Goal: Check status: Check status

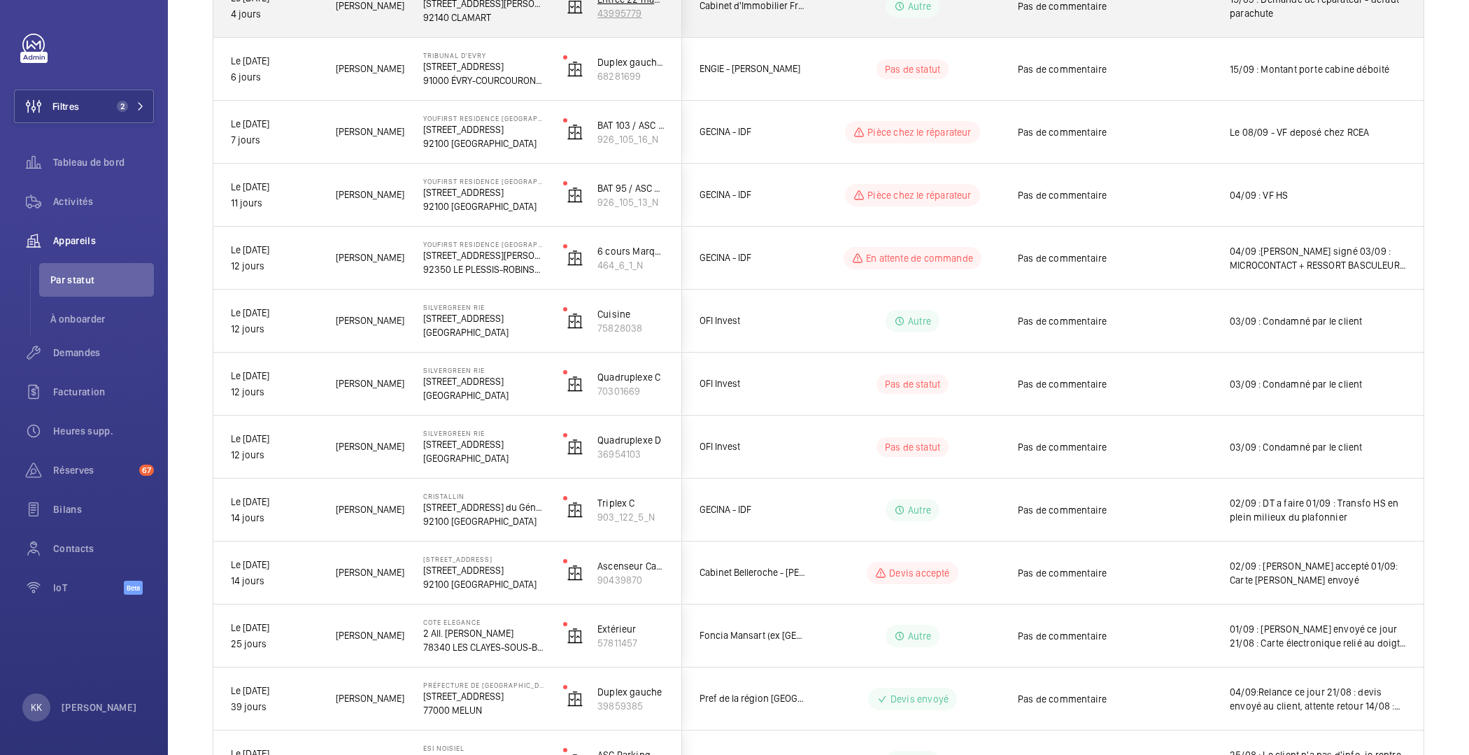
scroll to position [513, 0]
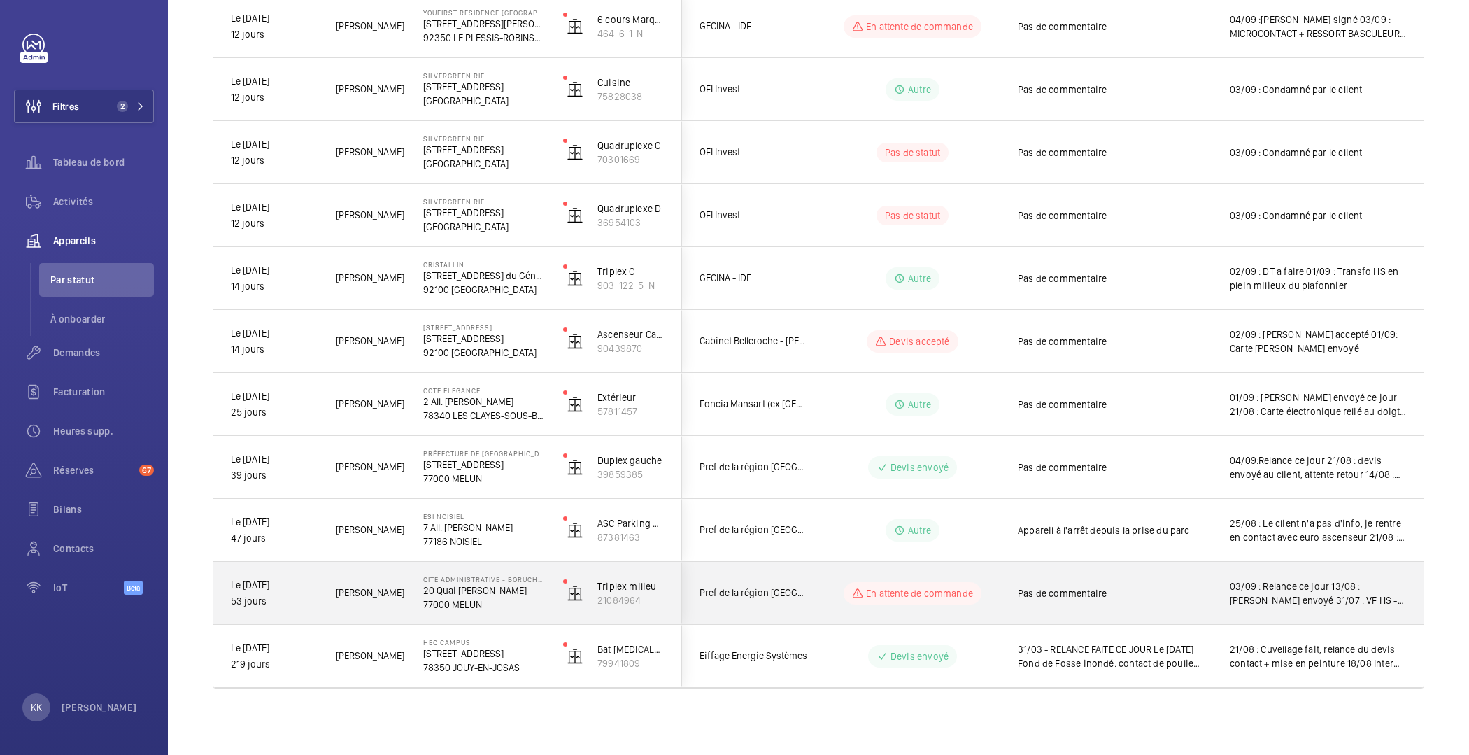
click at [446, 617] on div "Cite Administrative - BORUCHOWITS [STREET_ADDRESS][PERSON_NAME]" at bounding box center [475, 593] width 138 height 63
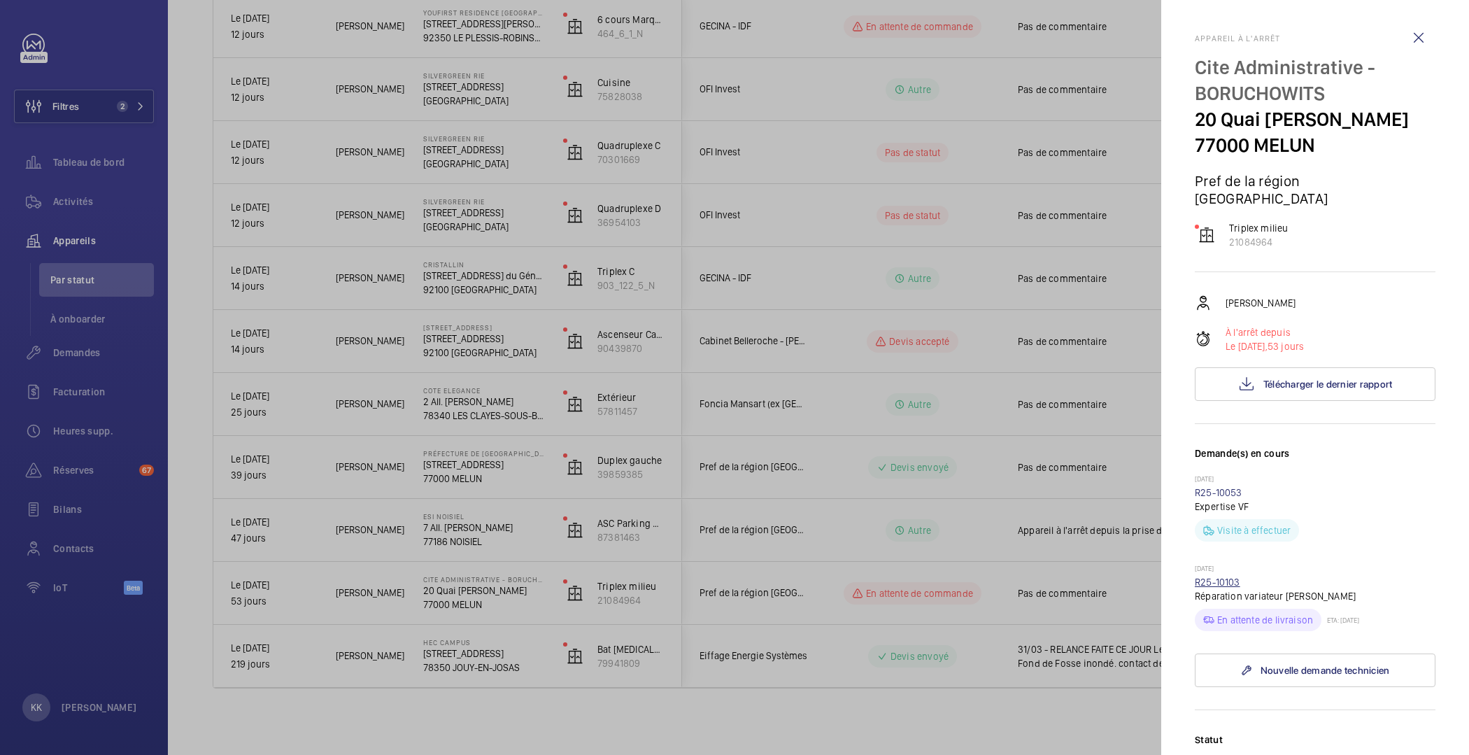
click at [1215, 587] on link "R25-10103" at bounding box center [1216, 581] width 45 height 11
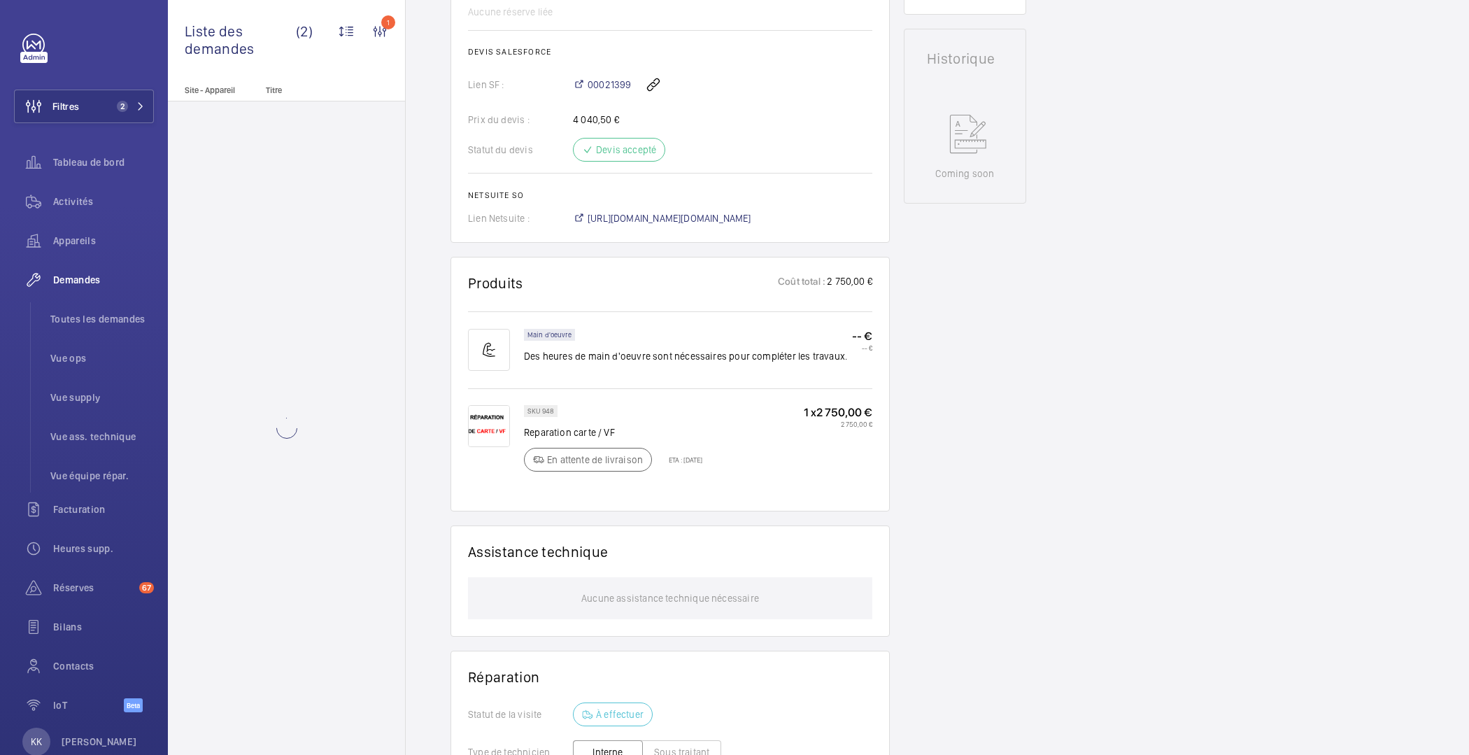
scroll to position [649, 0]
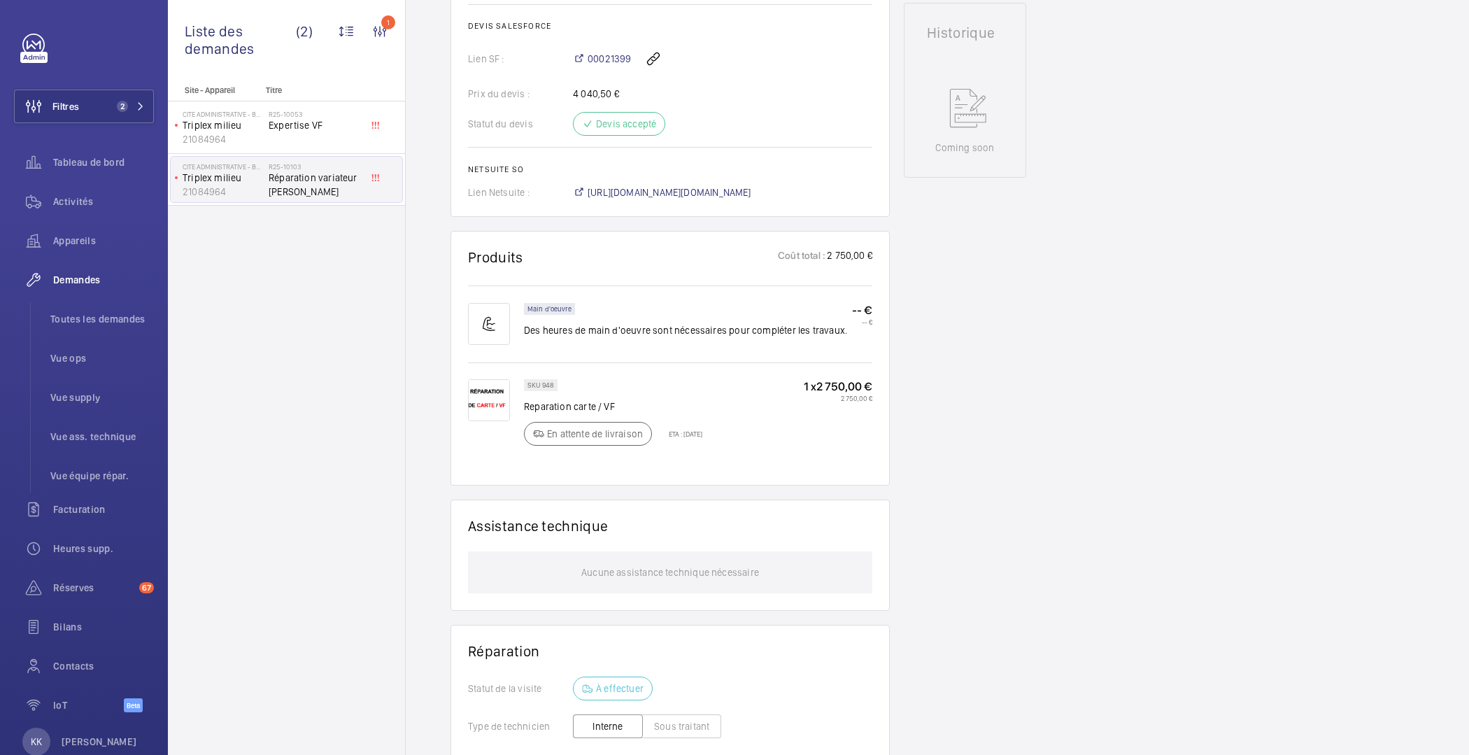
click at [590, 427] on p "En attente de livraison" at bounding box center [595, 434] width 96 height 14
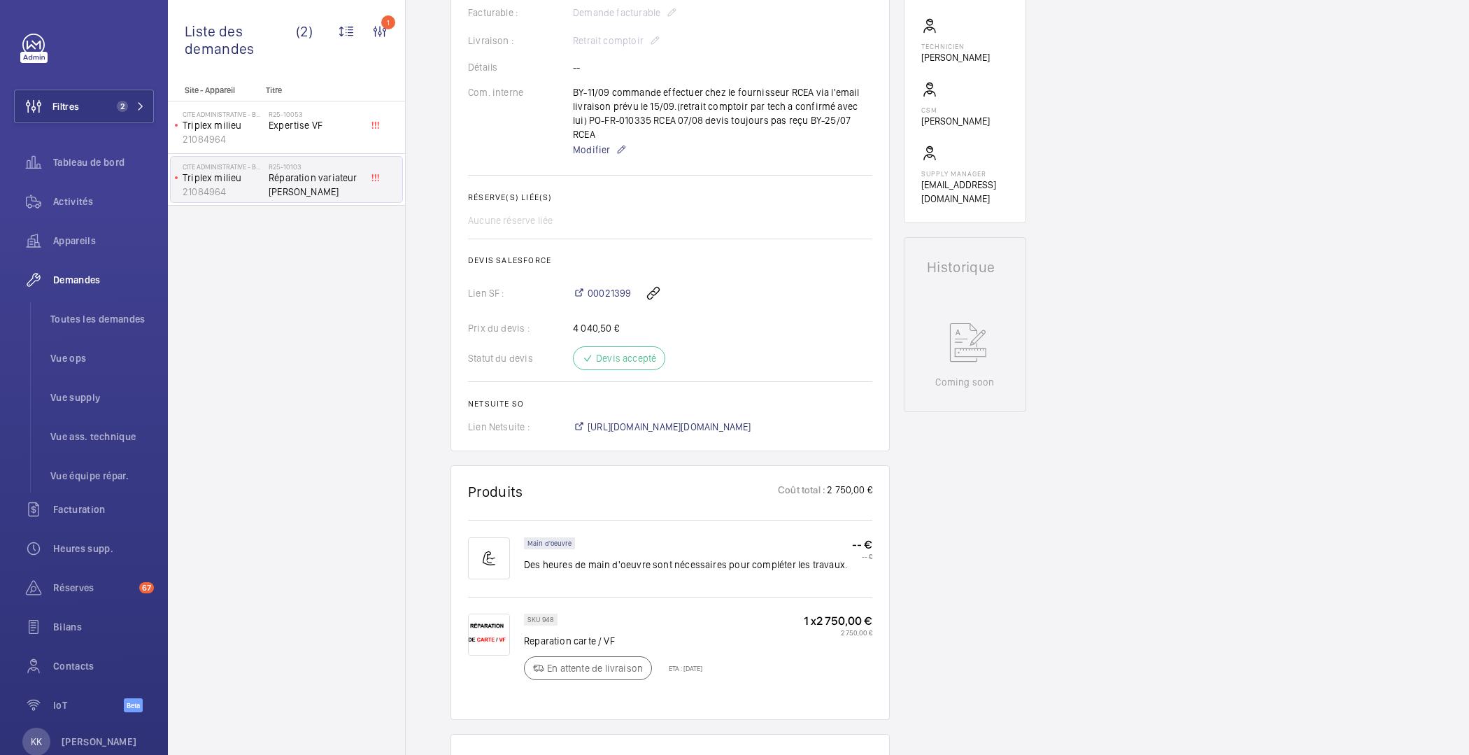
scroll to position [267, 0]
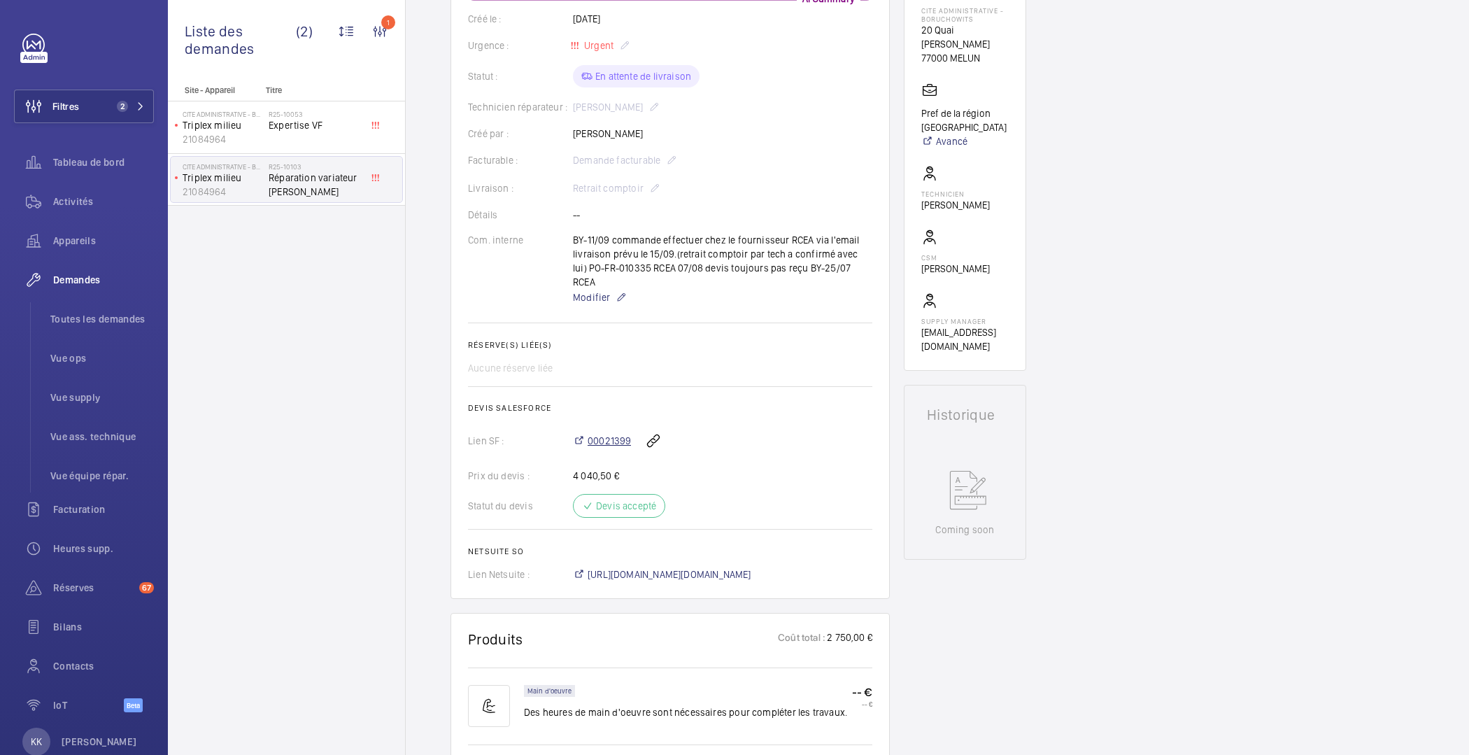
click at [590, 434] on span "00021399" at bounding box center [608, 441] width 43 height 14
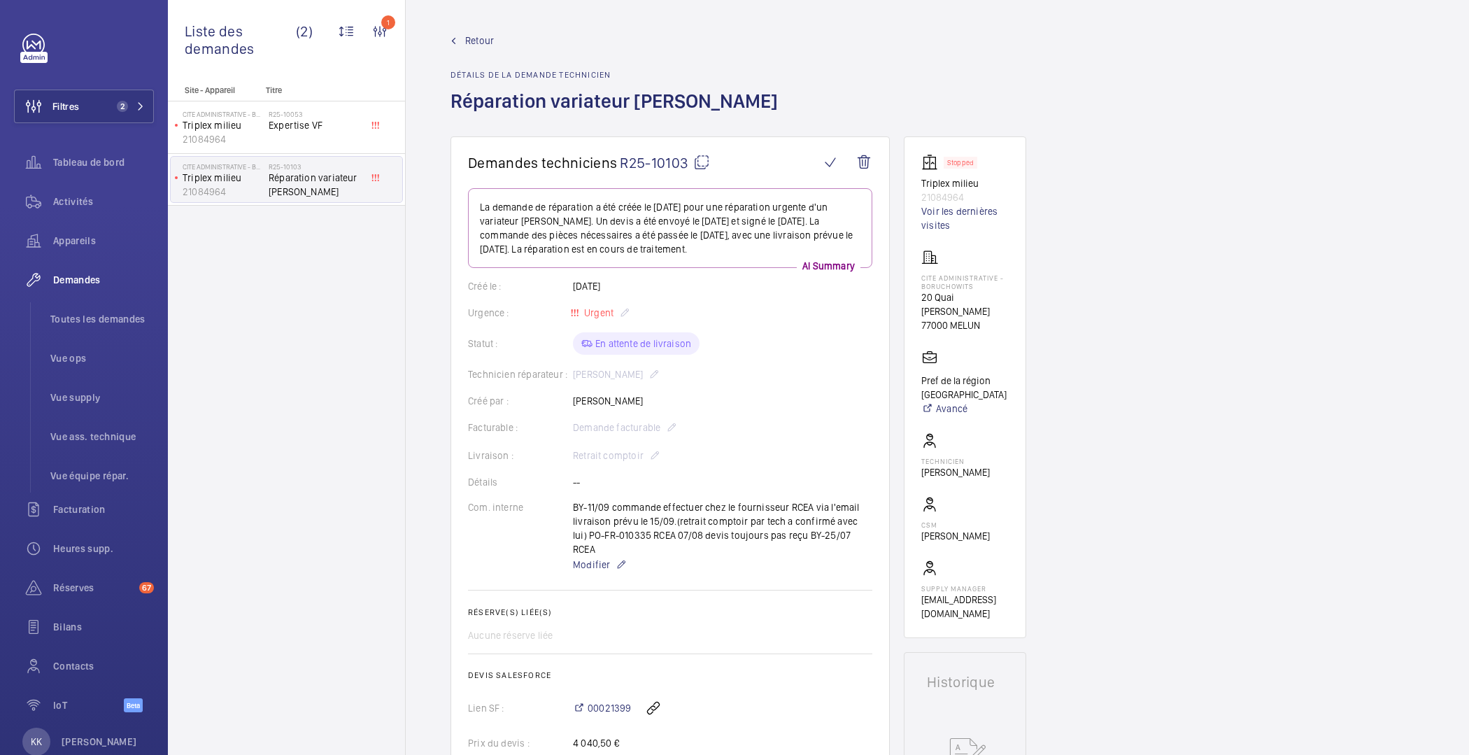
click at [698, 159] on mat-icon at bounding box center [701, 162] width 17 height 17
